Goal: Information Seeking & Learning: Understand process/instructions

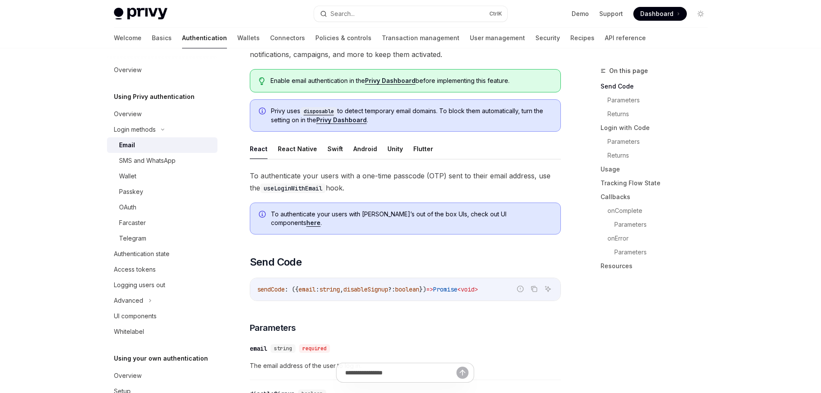
scroll to position [115, 0]
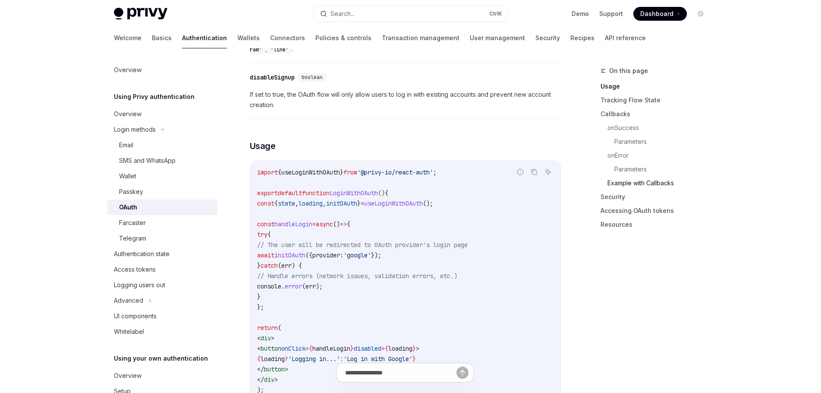
scroll to position [461, 0]
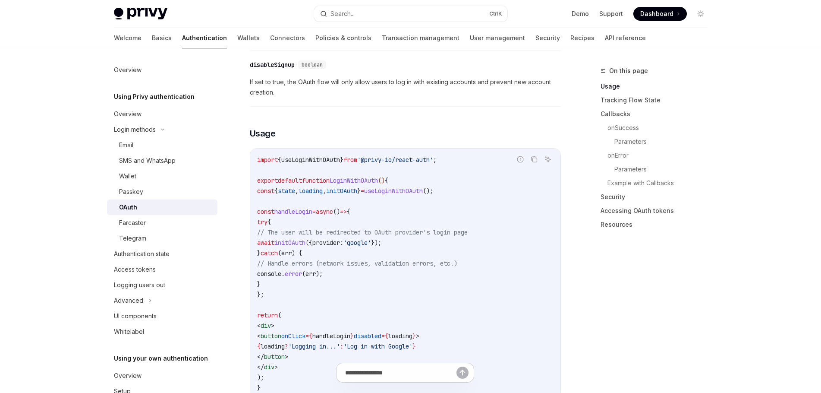
click at [330, 156] on span "useLoginWithOAuth" at bounding box center [310, 160] width 59 height 8
copy span "useLoginWithOAuth"
click at [295, 187] on span "state" at bounding box center [286, 191] width 17 height 8
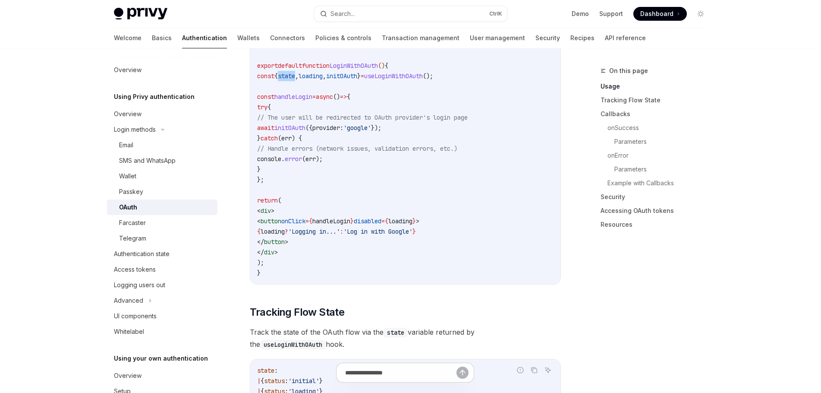
scroll to position [691, 0]
